Goal: Task Accomplishment & Management: Manage account settings

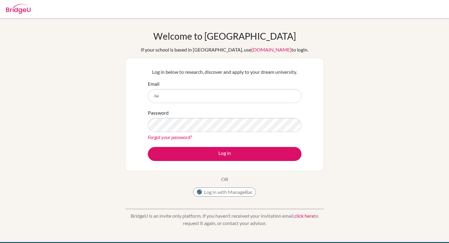
click at [192, 99] on input "isa" at bounding box center [224, 96] width 153 height 14
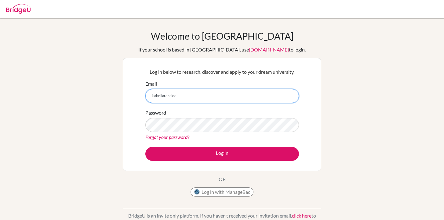
click at [164, 97] on input "isabellarecalde" at bounding box center [221, 96] width 153 height 14
click at [190, 97] on input "[PERSON_NAME]" at bounding box center [221, 96] width 153 height 14
type input "[PERSON_NAME][EMAIL_ADDRESS][DOMAIN_NAME]"
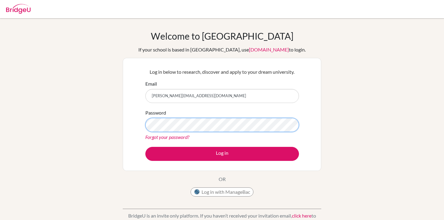
click at [145, 147] on button "Log in" at bounding box center [221, 154] width 153 height 14
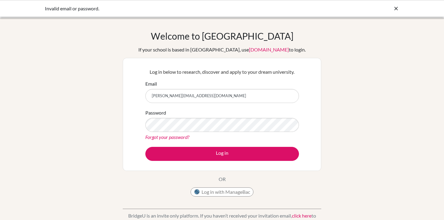
click at [397, 11] on icon at bounding box center [396, 8] width 6 height 6
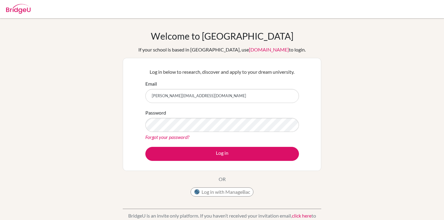
click at [23, 9] on img at bounding box center [18, 9] width 24 height 10
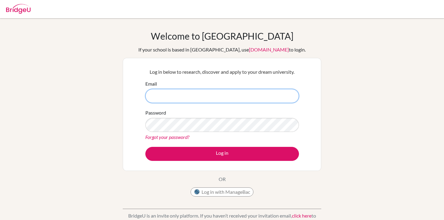
click at [197, 99] on input "Email" at bounding box center [221, 96] width 153 height 14
type input "[PERSON_NAME][EMAIL_ADDRESS][DOMAIN_NAME]"
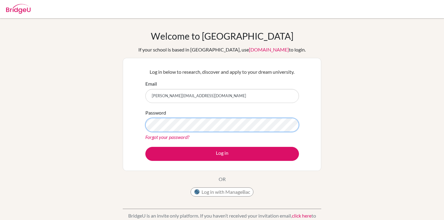
click at [145, 147] on button "Log in" at bounding box center [221, 154] width 153 height 14
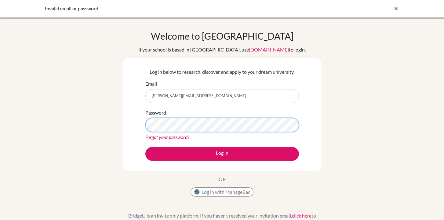
click at [145, 147] on button "Log in" at bounding box center [221, 154] width 153 height 14
